Goal: Transaction & Acquisition: Purchase product/service

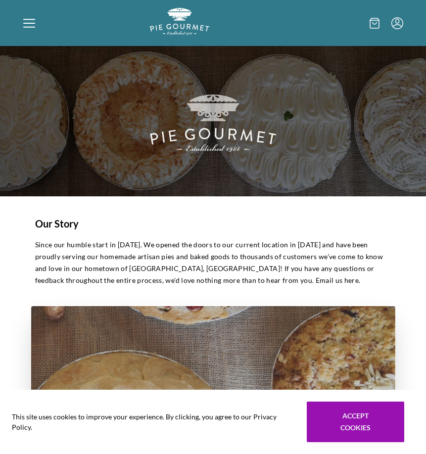
click at [33, 24] on icon at bounding box center [29, 23] width 12 height 12
click at [25, 19] on div "Home Shop" at bounding box center [213, 227] width 426 height 454
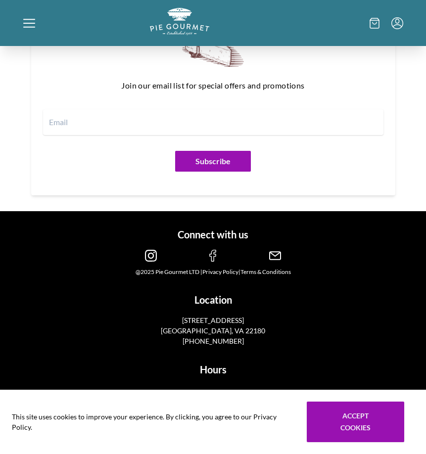
scroll to position [1437, 0]
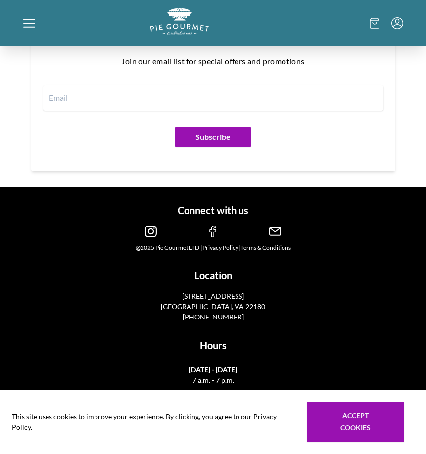
click at [27, 19] on icon at bounding box center [29, 19] width 12 height 1
drag, startPoint x: 355, startPoint y: 432, endPoint x: 350, endPoint y: 414, distance: 18.0
click at [355, 432] on div "Home Shop" at bounding box center [213, 227] width 426 height 454
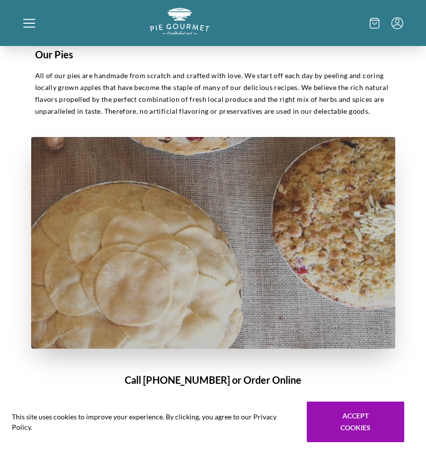
click at [229, 198] on img at bounding box center [213, 243] width 364 height 212
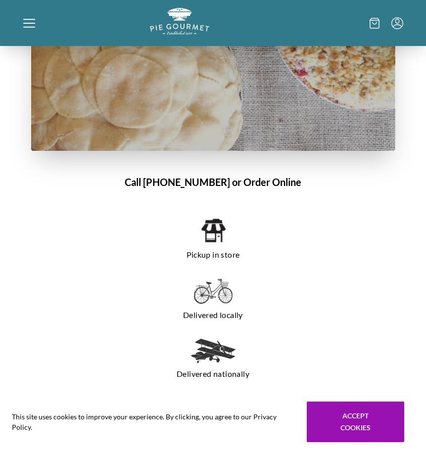
drag, startPoint x: 210, startPoint y: 230, endPoint x: 220, endPoint y: 237, distance: 12.8
click at [210, 230] on img at bounding box center [212, 230] width 25 height 27
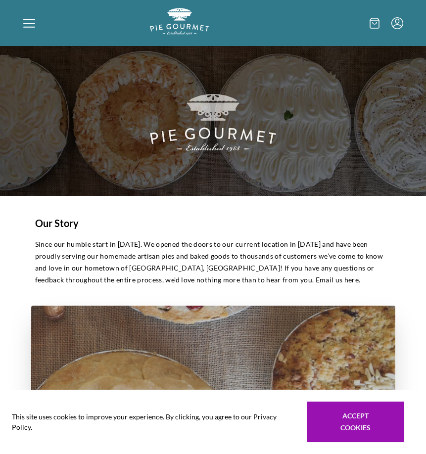
scroll to position [0, 0]
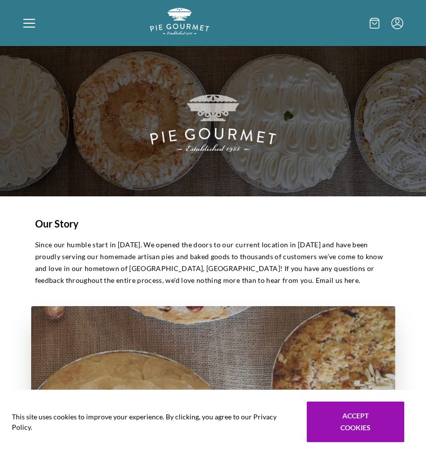
click at [37, 25] on div at bounding box center [86, 23] width 127 height 30
click at [348, 431] on div "Home Shop" at bounding box center [213, 227] width 426 height 454
click at [381, 21] on ul at bounding box center [386, 23] width 34 height 12
click at [373, 23] on icon at bounding box center [374, 23] width 10 height 11
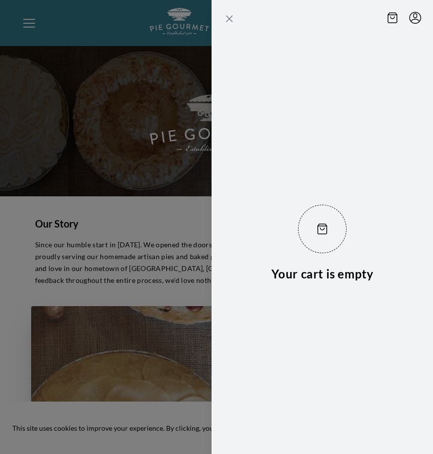
click at [230, 14] on icon "Close panel" at bounding box center [229, 19] width 12 height 12
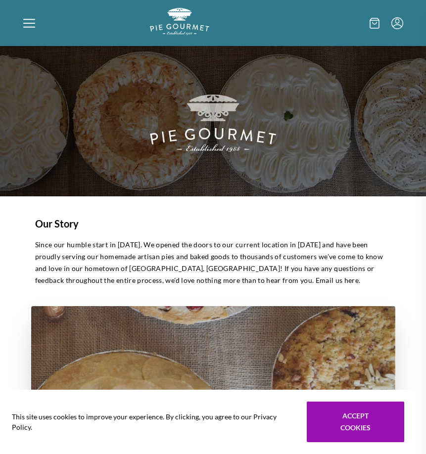
click at [199, 126] on section "Your cart is empty" at bounding box center [299, 227] width 253 height 454
drag, startPoint x: 15, startPoint y: 6, endPoint x: 36, endPoint y: 37, distance: 36.7
click at [15, 7] on div "Home Shop" at bounding box center [213, 23] width 426 height 46
click at [30, 18] on icon at bounding box center [29, 23] width 12 height 12
click at [173, 25] on div "Home Shop" at bounding box center [213, 227] width 426 height 454
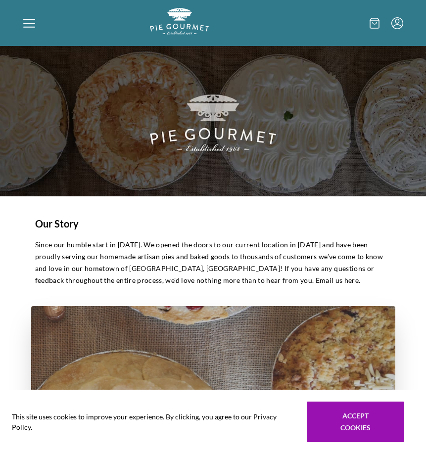
click at [25, 22] on icon at bounding box center [29, 23] width 12 height 12
click at [25, 22] on div "Home Shop" at bounding box center [213, 227] width 426 height 454
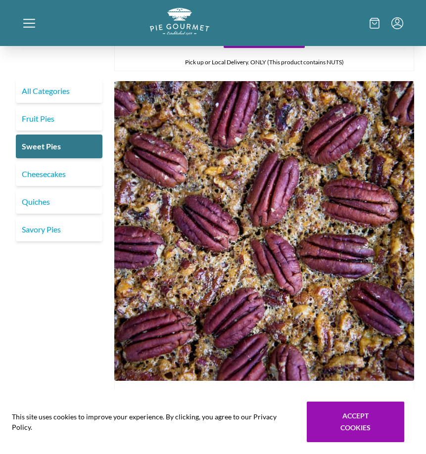
scroll to position [1779, 0]
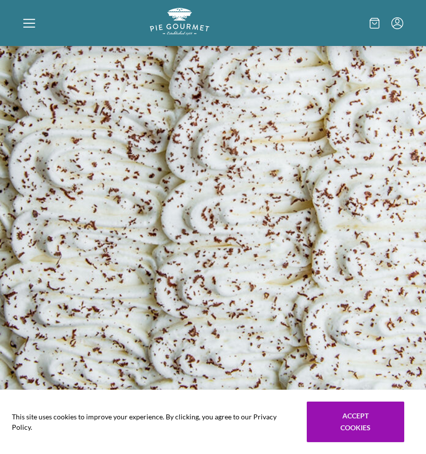
scroll to position [395, 0]
